Goal: Information Seeking & Learning: Learn about a topic

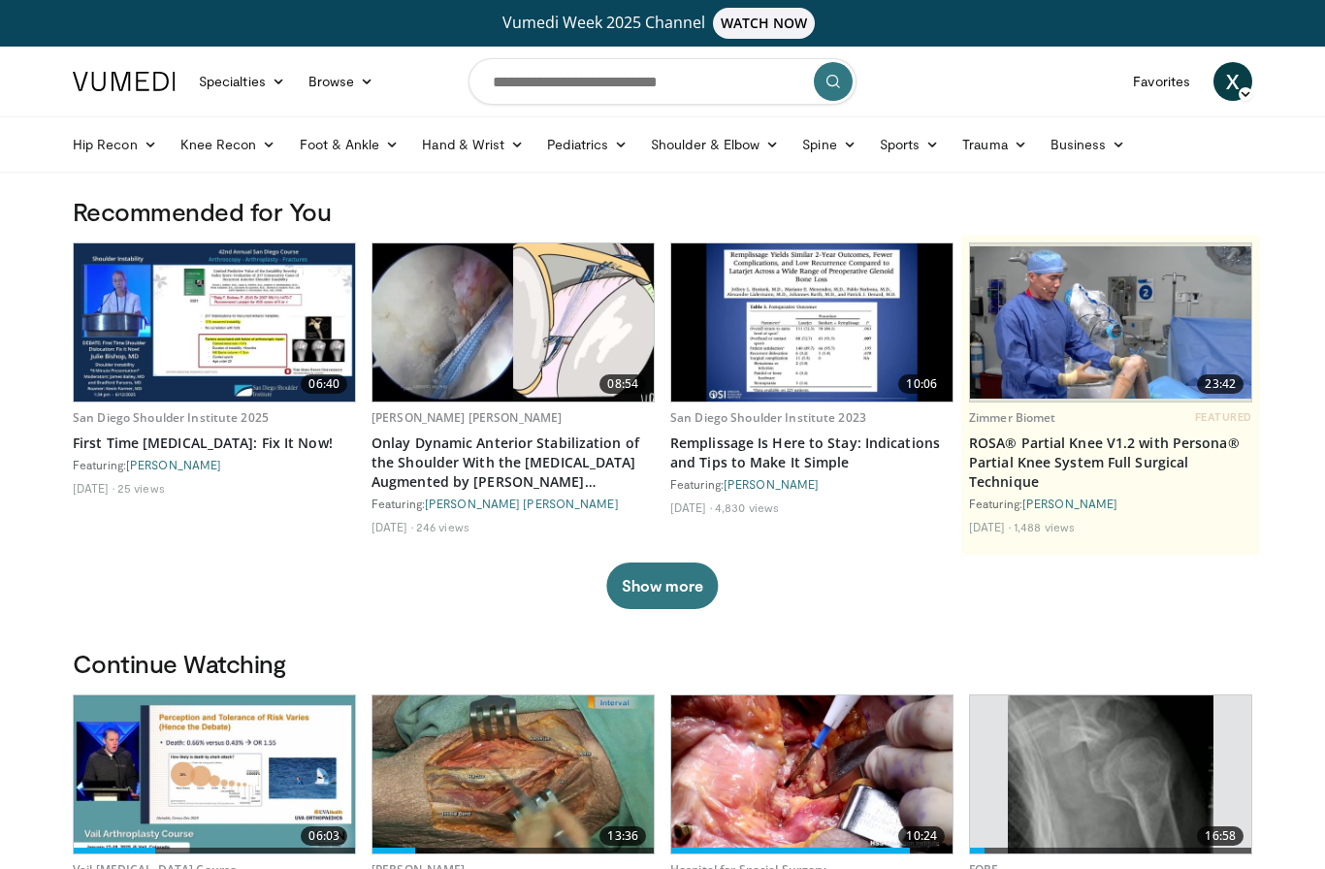
click at [1020, 24] on link "Vumedi Week 2025 Channel WATCH NOW" at bounding box center [663, 23] width 1174 height 31
click at [648, 94] on input "Search topics, interventions" at bounding box center [663, 81] width 388 height 47
type input "**********"
click at [840, 84] on icon "submit" at bounding box center [834, 82] width 16 height 16
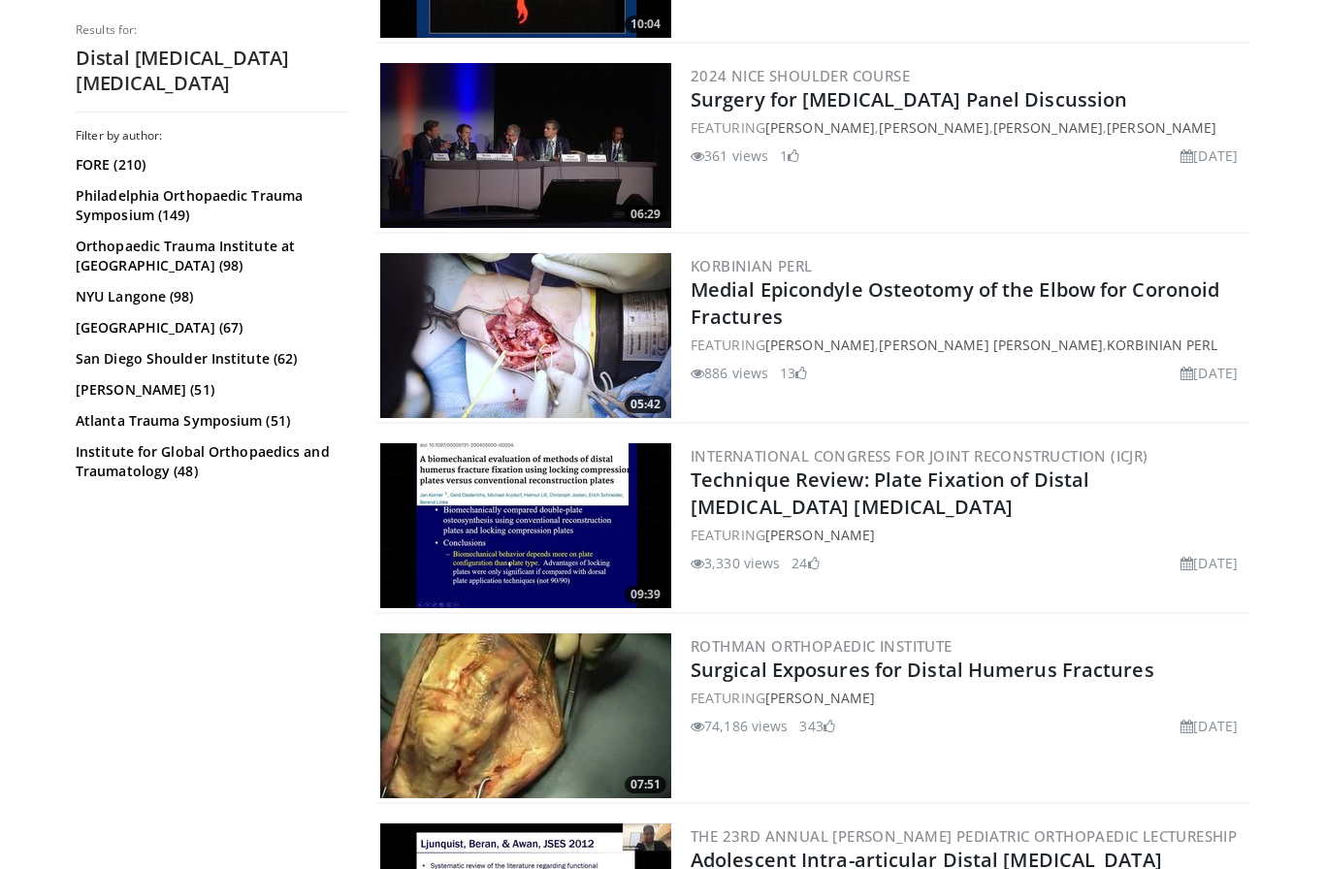
scroll to position [2687, 0]
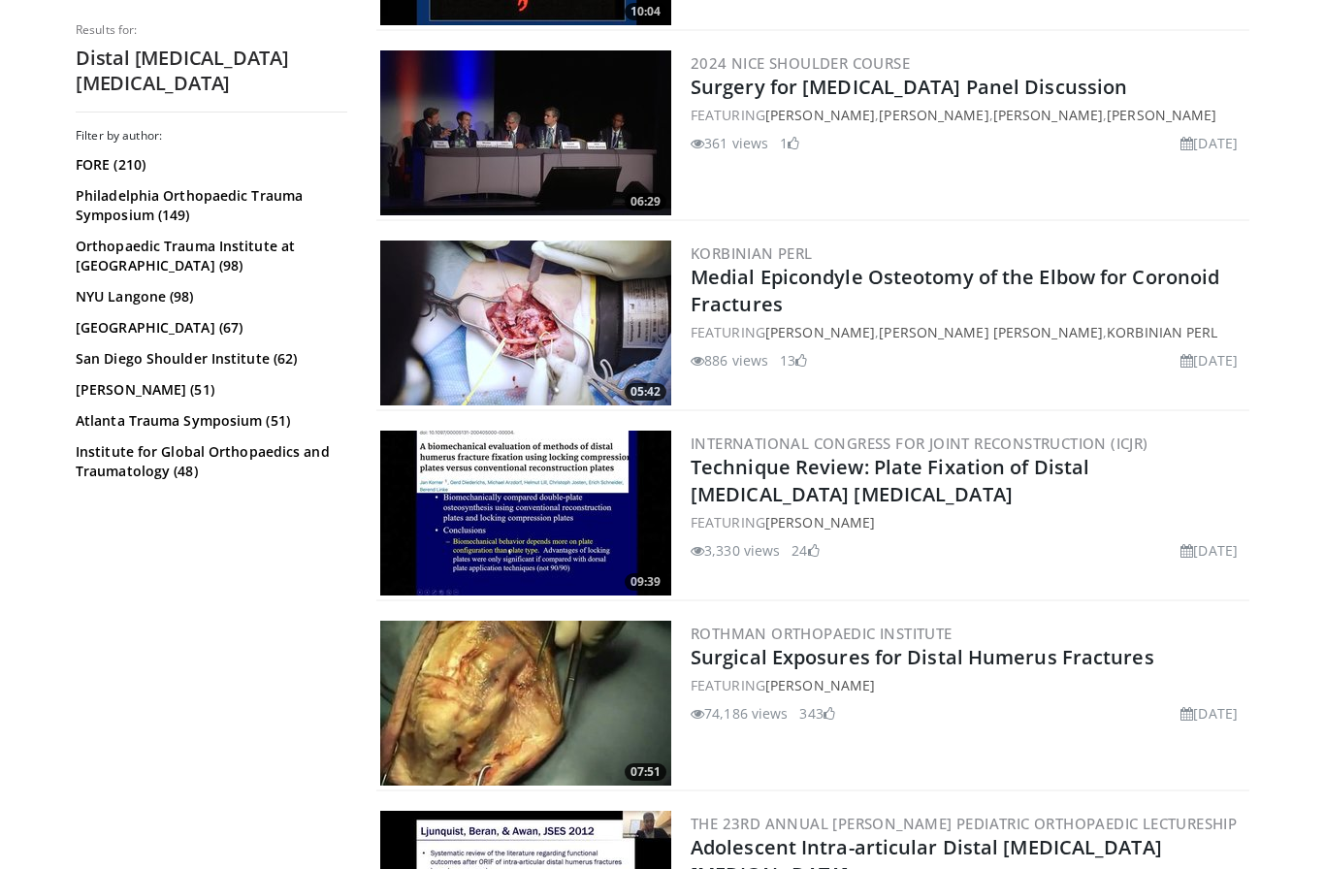
click at [570, 693] on img at bounding box center [525, 703] width 291 height 165
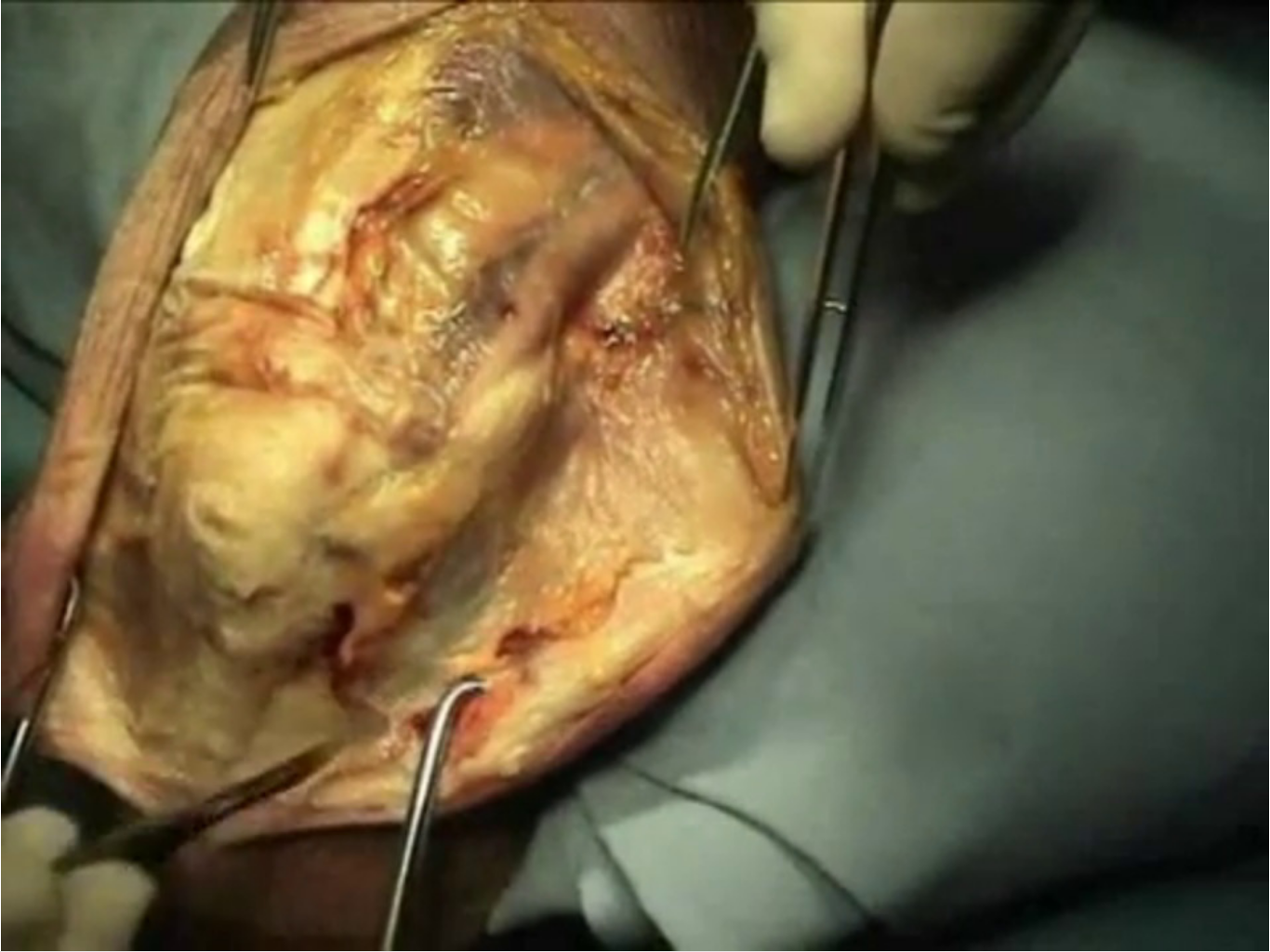
click at [350, 832] on div "10 seconds Tap to unmute" at bounding box center [635, 476] width 1270 height 952
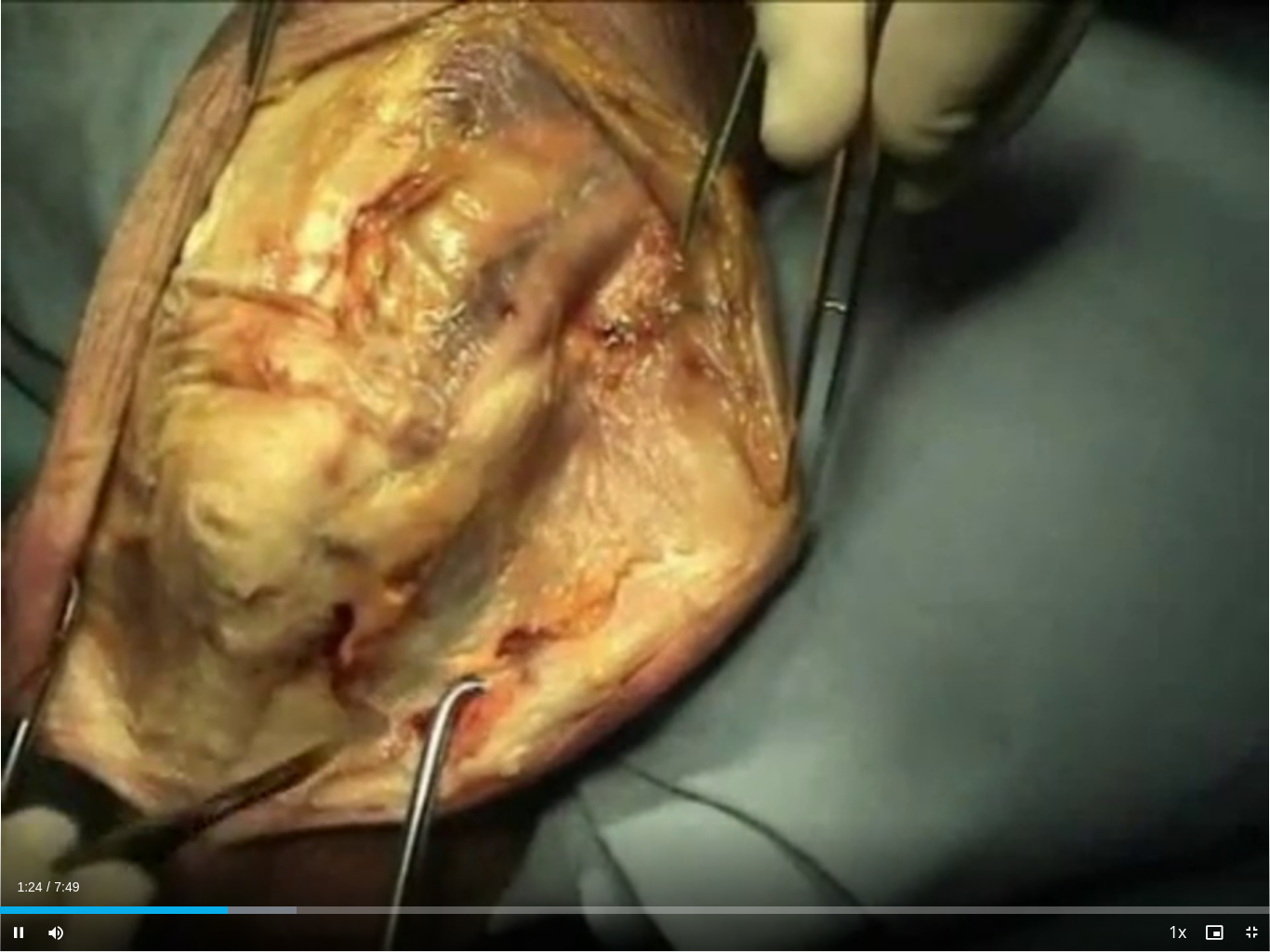
click at [232, 832] on div "10 seconds Tap to unmute" at bounding box center [635, 476] width 1270 height 952
click at [327, 769] on div "10 seconds Tap to unmute" at bounding box center [635, 476] width 1270 height 952
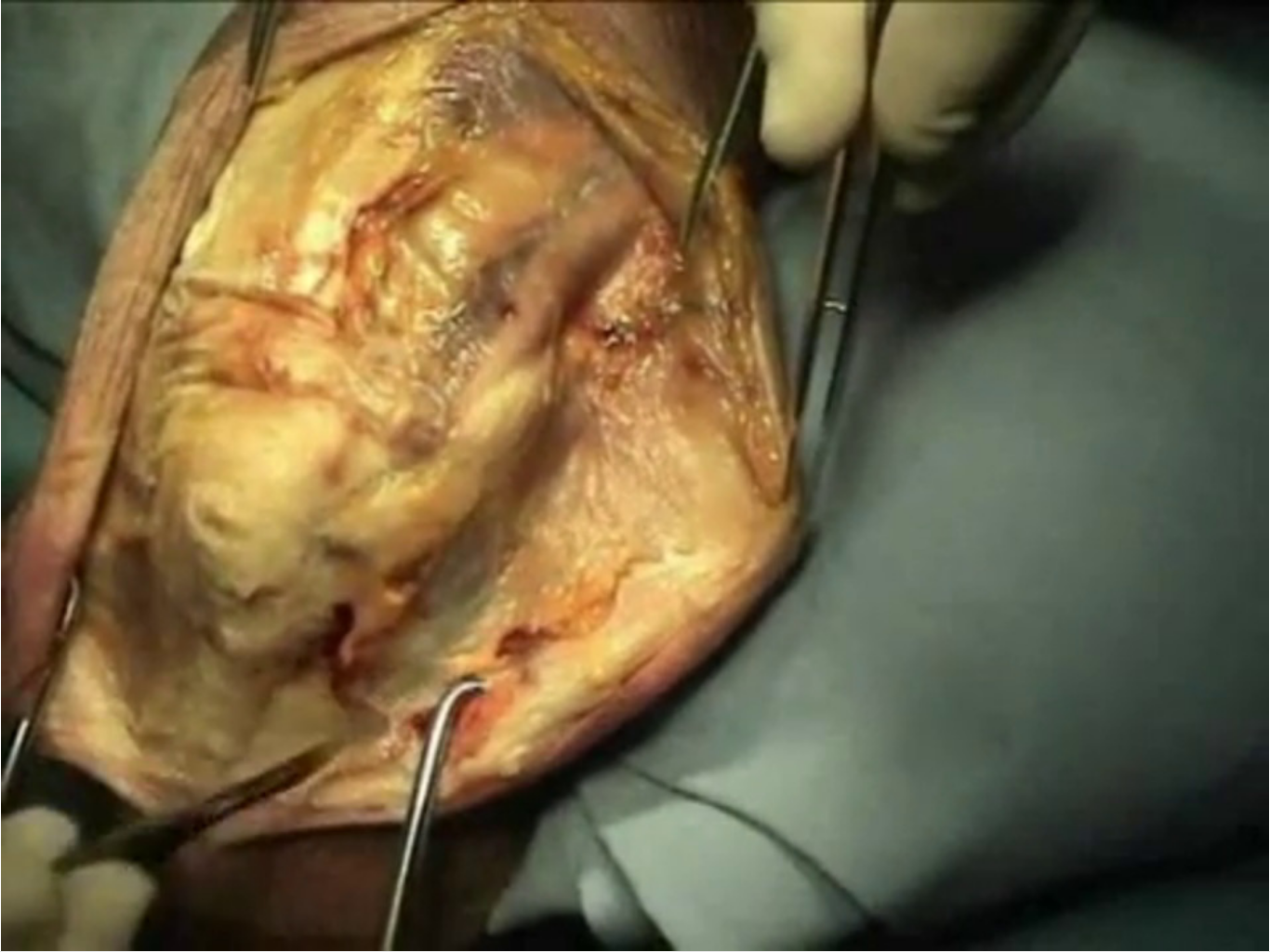
click at [1261, 832] on div "10 seconds Tap to unmute" at bounding box center [635, 476] width 1270 height 952
click at [1040, 652] on div "10 seconds Tap to unmute" at bounding box center [635, 476] width 1270 height 952
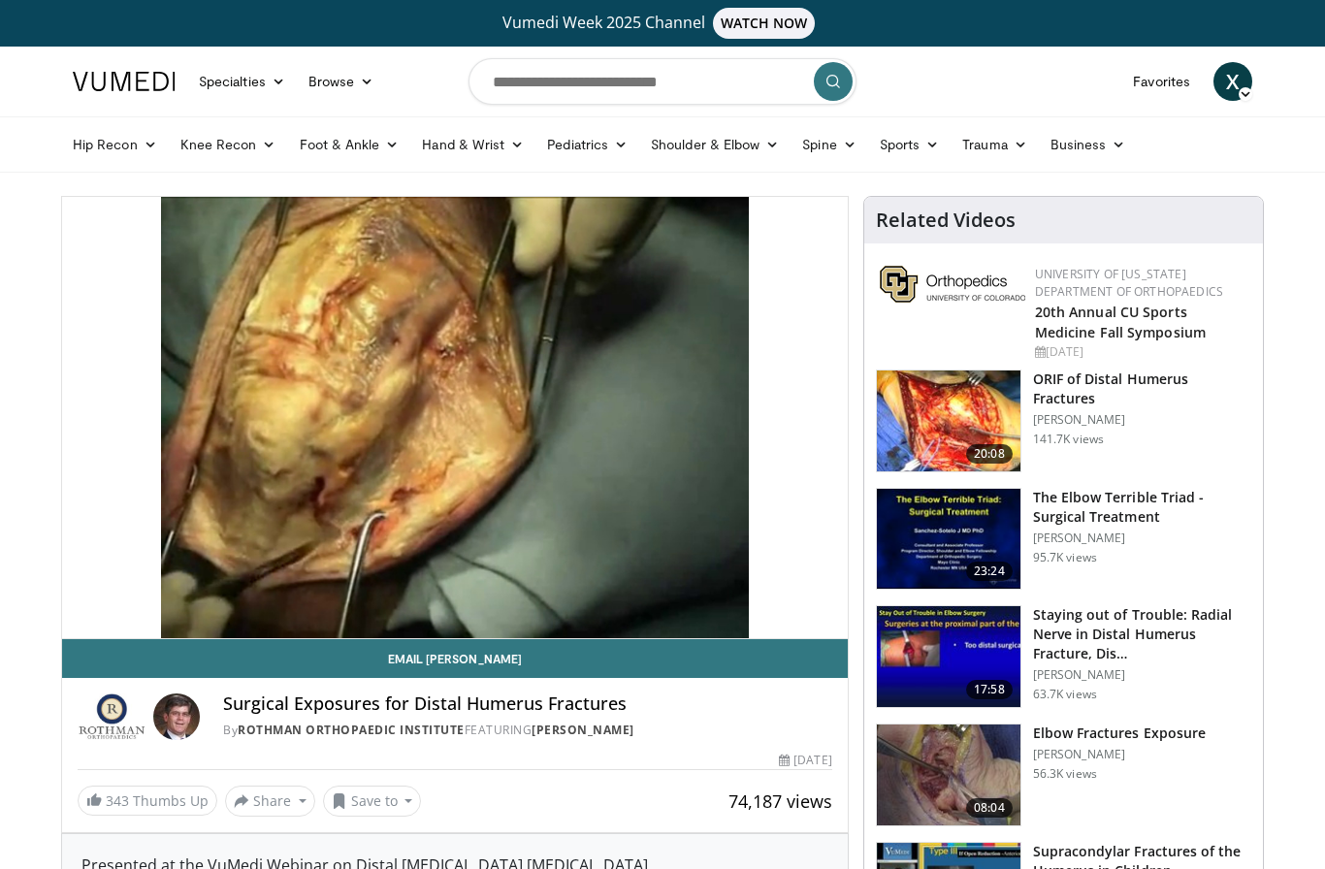
click at [954, 427] on img at bounding box center [949, 421] width 144 height 101
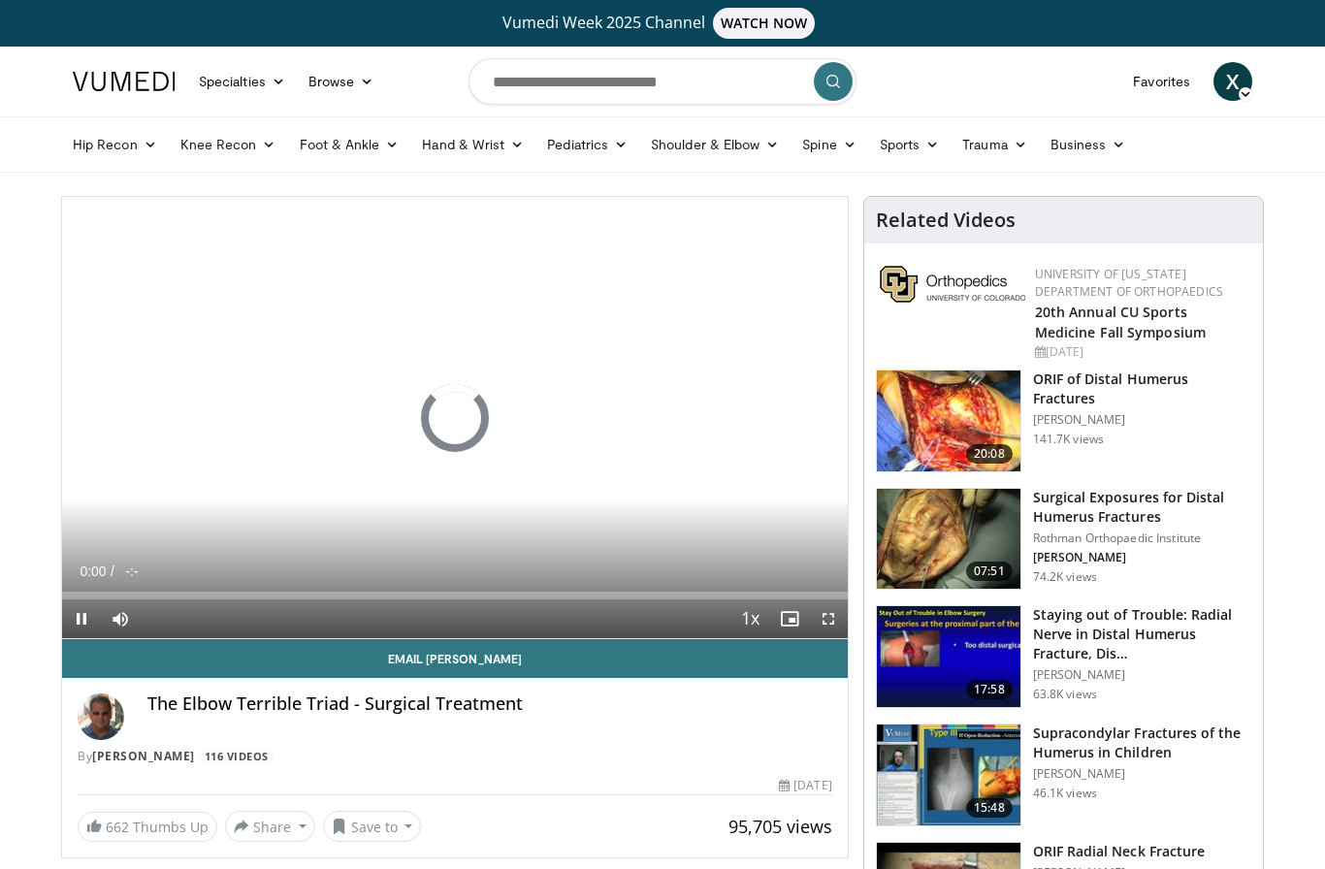
click at [968, 421] on img at bounding box center [949, 421] width 144 height 101
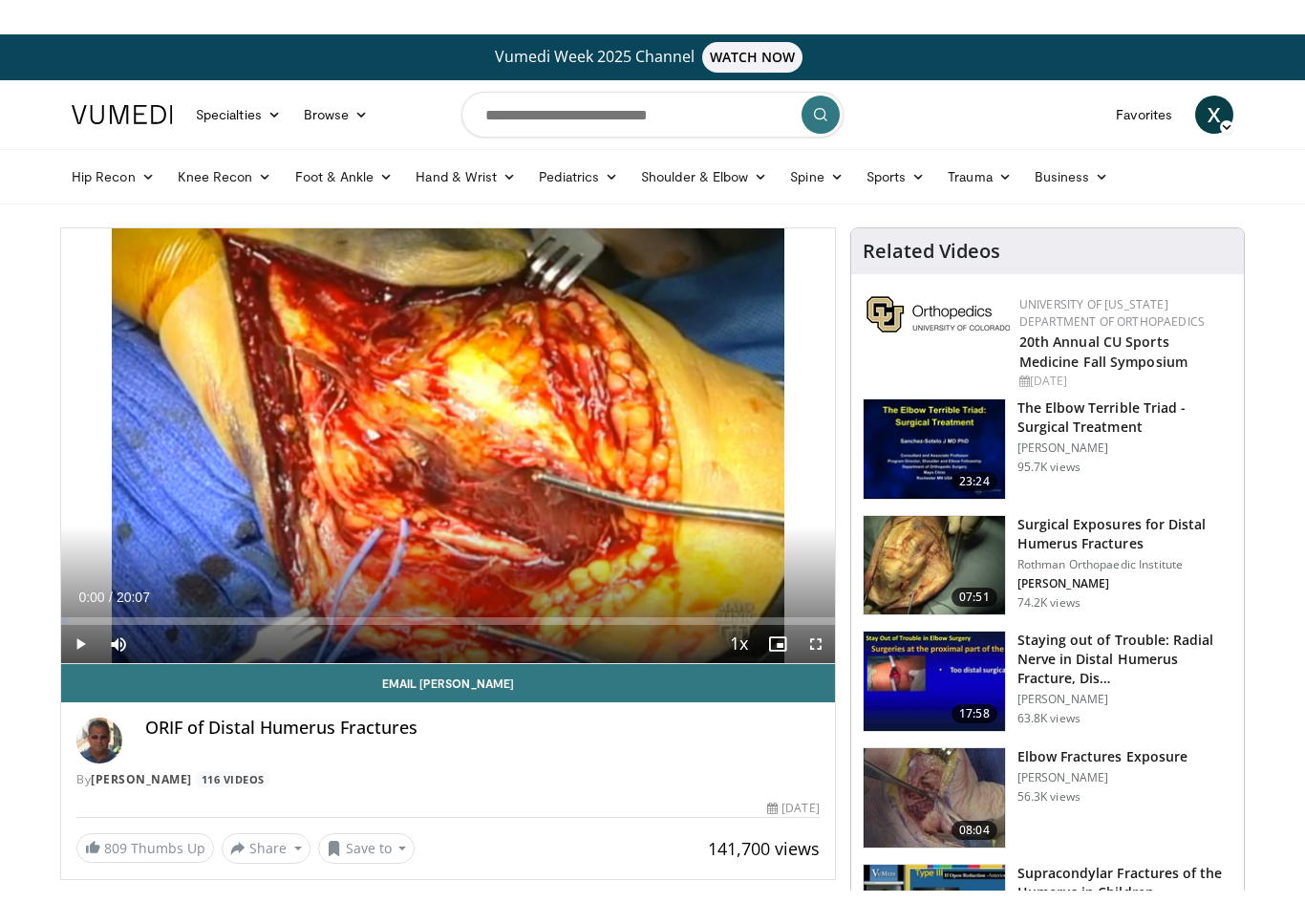
scroll to position [23, 0]
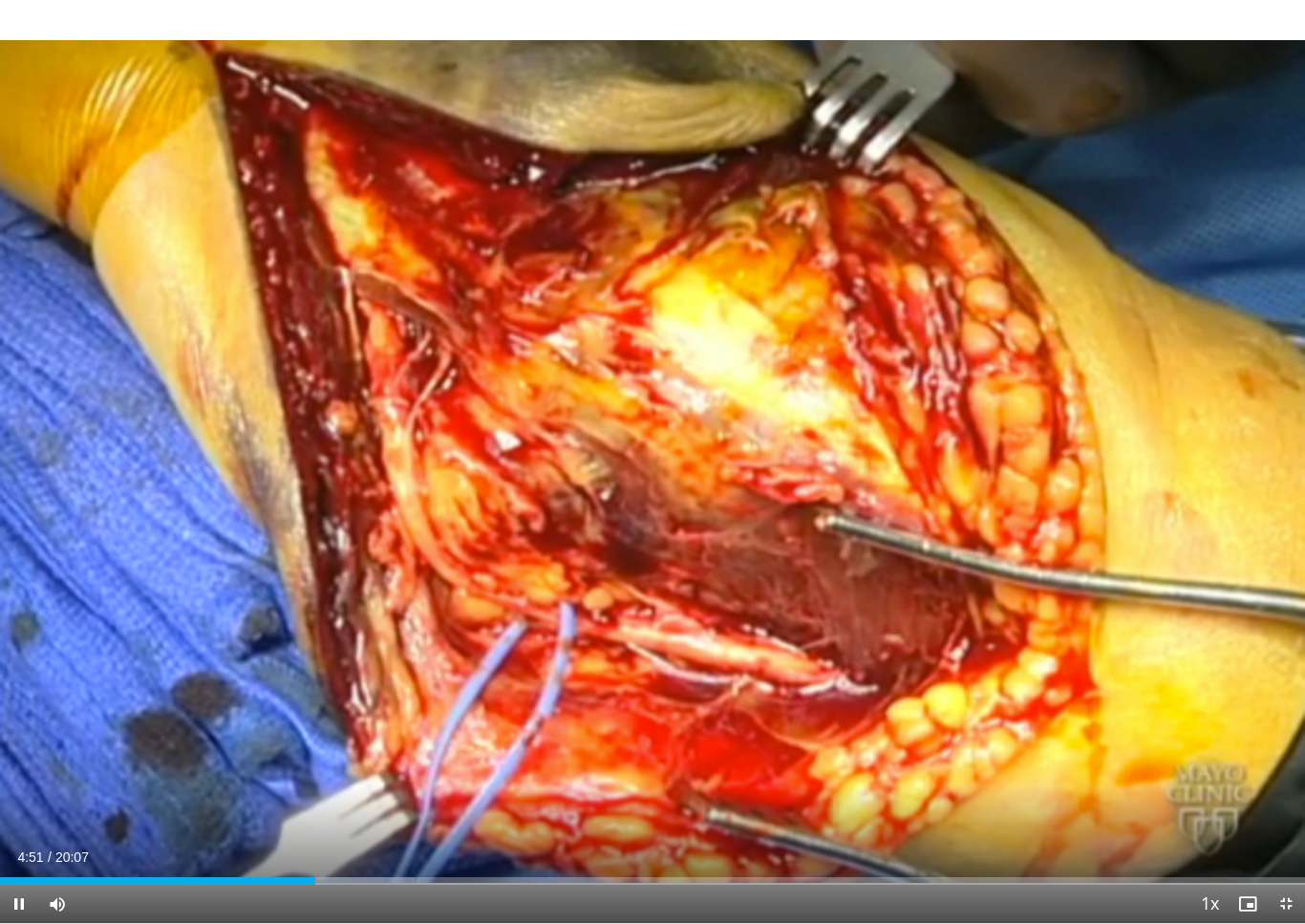
click at [649, 428] on div "10 seconds Tap to unmute" at bounding box center [652, 461] width 1305 height 923
click at [607, 389] on div "10 seconds Tap to unmute" at bounding box center [652, 461] width 1305 height 923
click at [731, 550] on div "10 seconds Tap to unmute" at bounding box center [652, 461] width 1305 height 923
click at [674, 430] on div "10 seconds Tap to unmute" at bounding box center [652, 461] width 1305 height 923
click at [1007, 409] on div "10 seconds Tap to unmute" at bounding box center [652, 461] width 1305 height 923
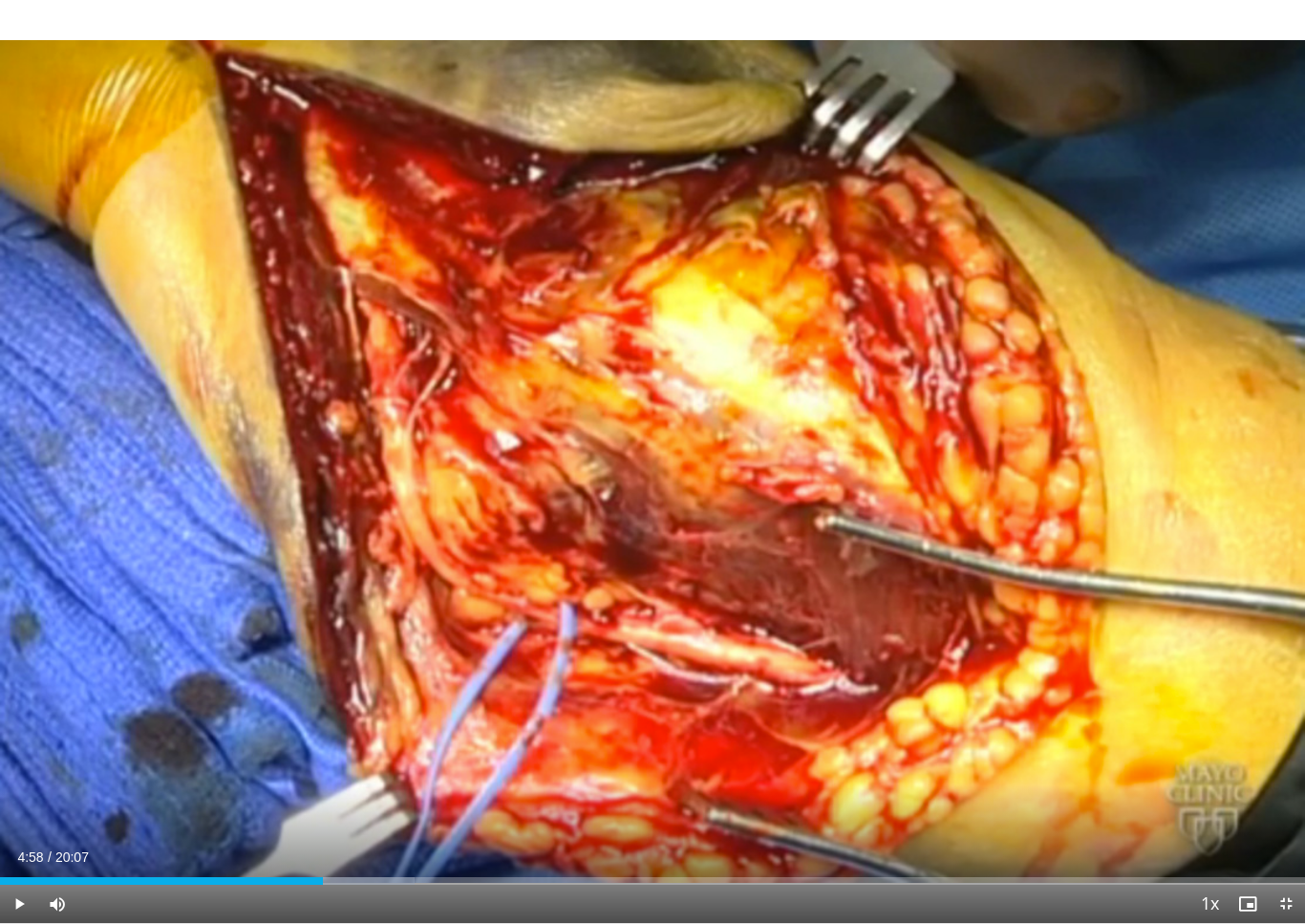
click at [322, 855] on div "Progress Bar" at bounding box center [162, 882] width 323 height 8
click at [310, 855] on div "Loaded : 32.33%" at bounding box center [652, 876] width 1305 height 18
click at [1202, 451] on div "10 seconds Tap to unmute" at bounding box center [652, 461] width 1305 height 923
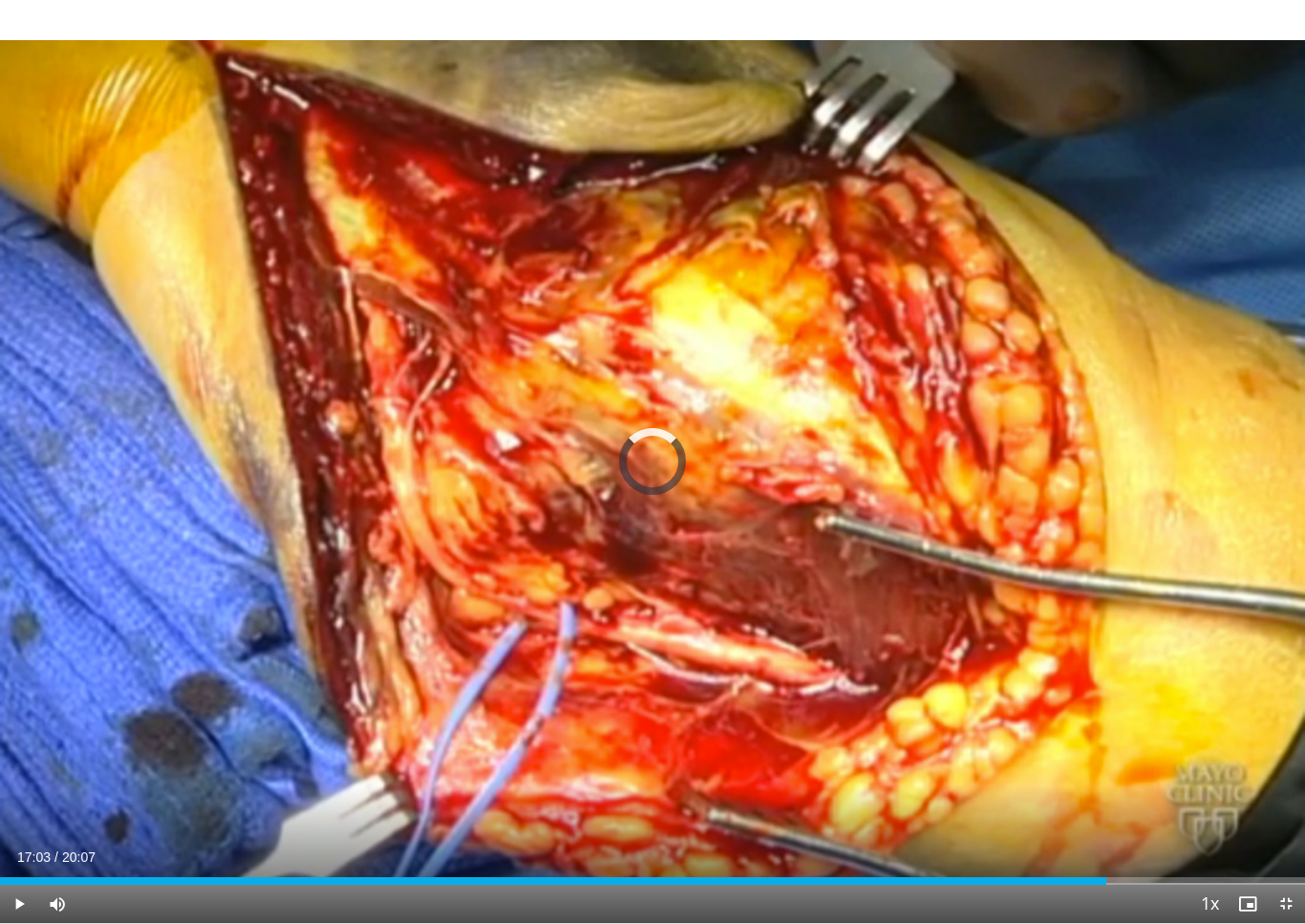
click at [1164, 565] on div "10 seconds Tap to unmute" at bounding box center [652, 461] width 1305 height 923
click at [1150, 549] on div "10 seconds Tap to unmute" at bounding box center [652, 461] width 1305 height 923
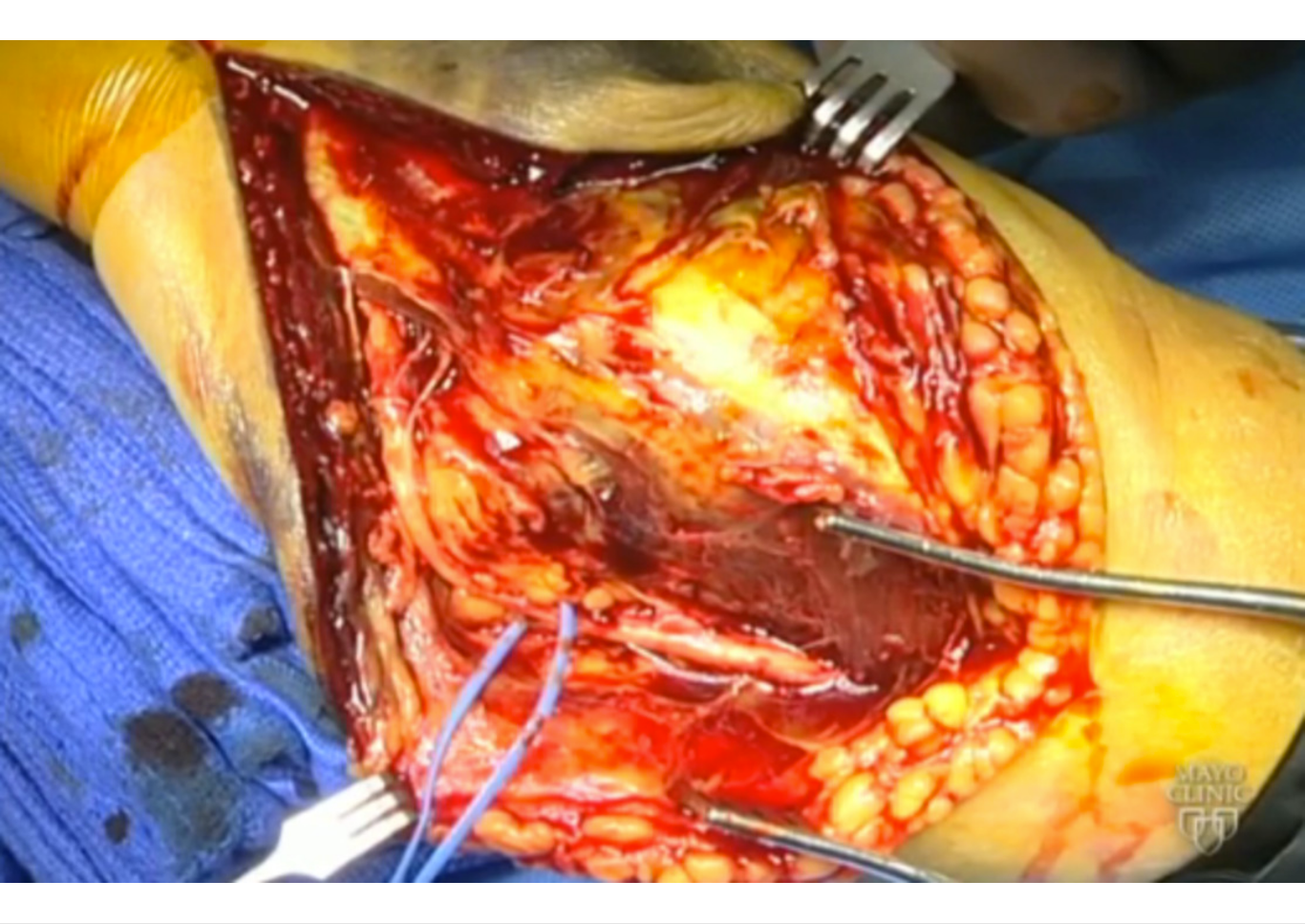
click at [1041, 637] on div "10 seconds Tap to unmute" at bounding box center [652, 461] width 1305 height 923
click at [1258, 403] on div "10 seconds Tap to unmute" at bounding box center [652, 461] width 1305 height 923
click at [1221, 418] on div "10 seconds Tap to unmute" at bounding box center [652, 461] width 1305 height 923
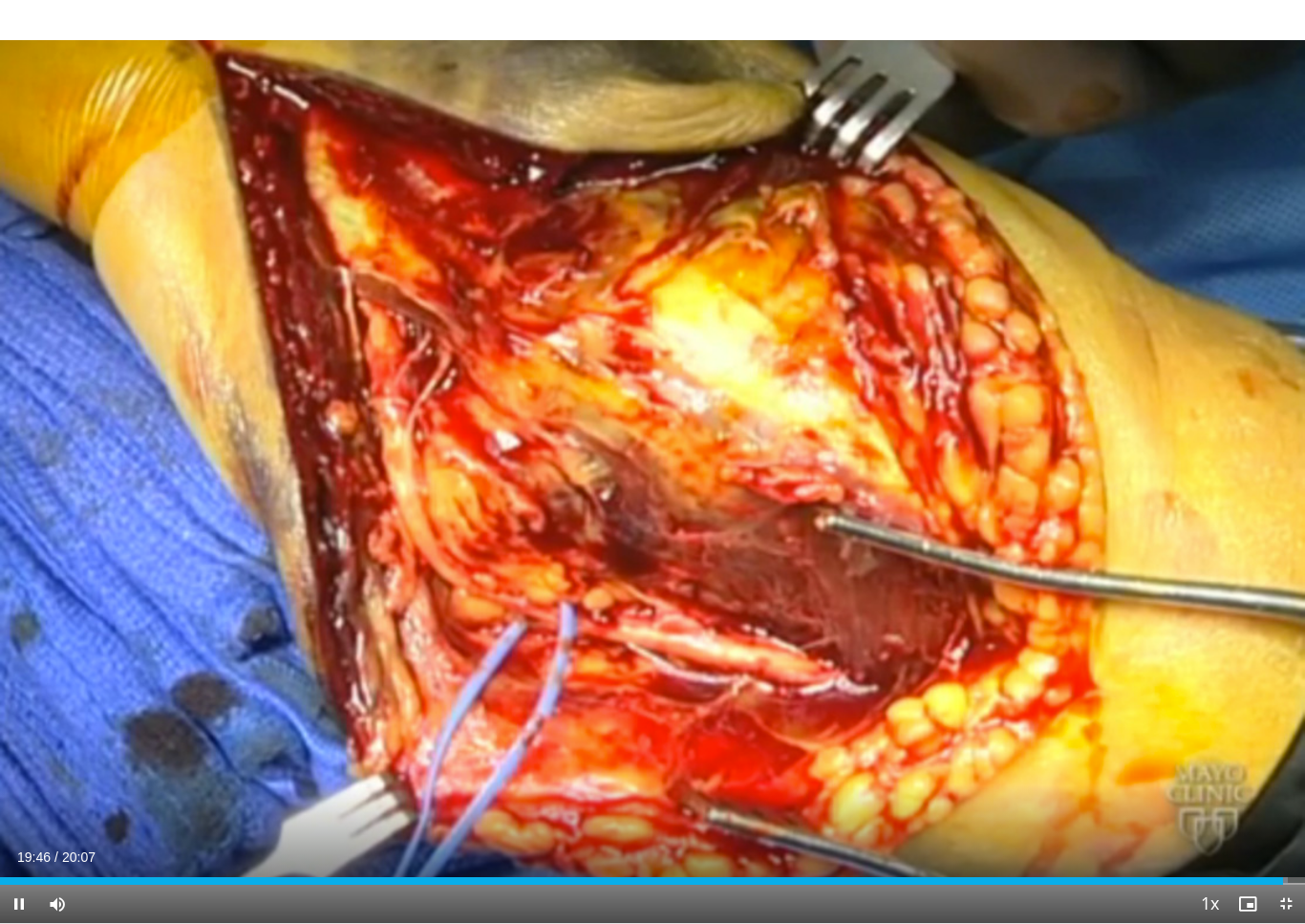
click at [1234, 411] on div "10 seconds Tap to unmute" at bounding box center [652, 461] width 1305 height 923
